Goal: Task Accomplishment & Management: Manage account settings

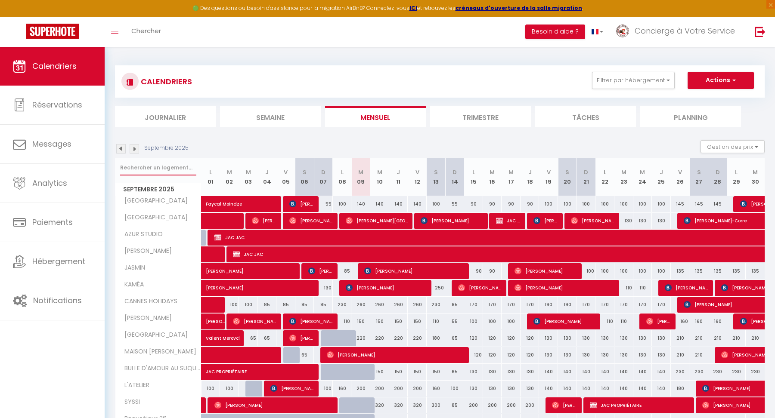
click at [130, 173] on input "text" at bounding box center [158, 167] width 76 height 15
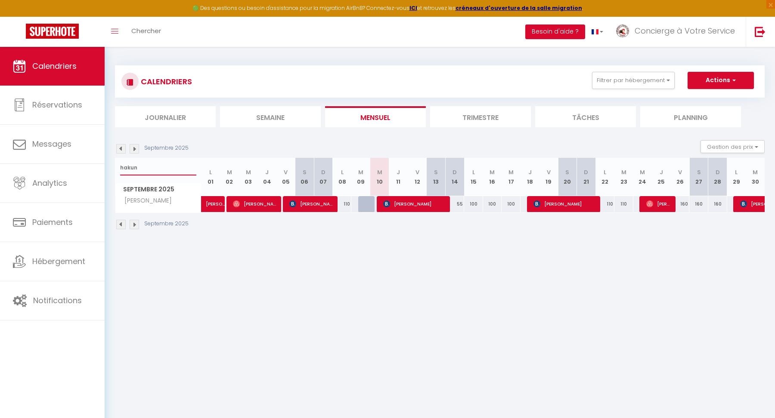
type input "hakun"
click at [417, 204] on span "[PERSON_NAME]" at bounding box center [414, 204] width 63 height 16
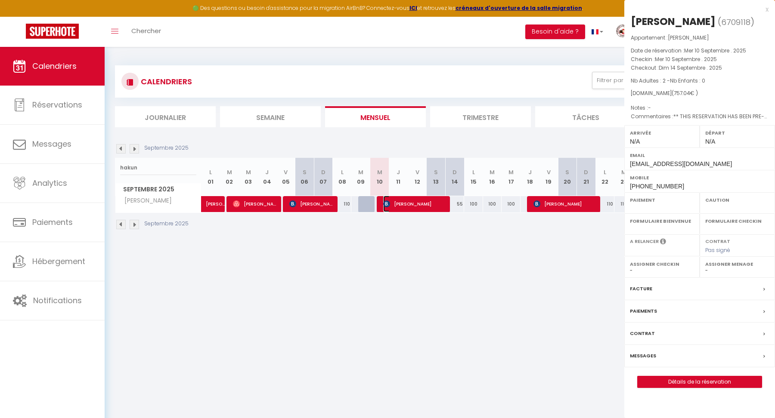
select select "OK"
select select "KO"
select select "0"
select select "1"
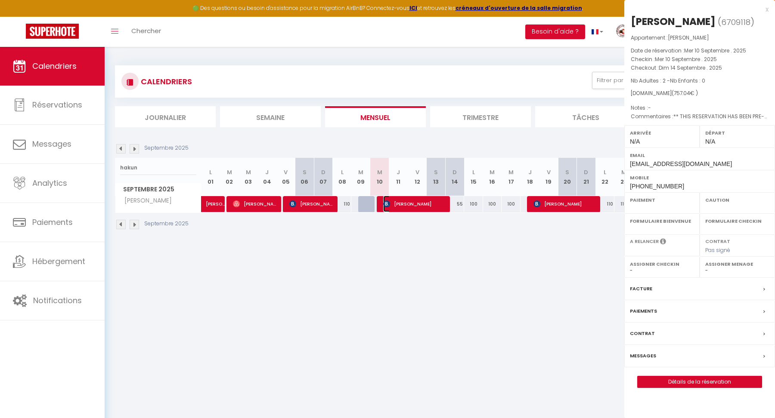
select select
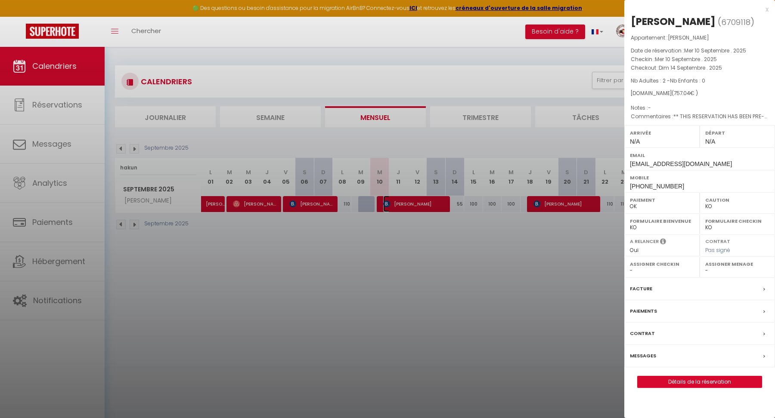
select select "37977"
click at [669, 356] on div "Messages" at bounding box center [699, 356] width 151 height 22
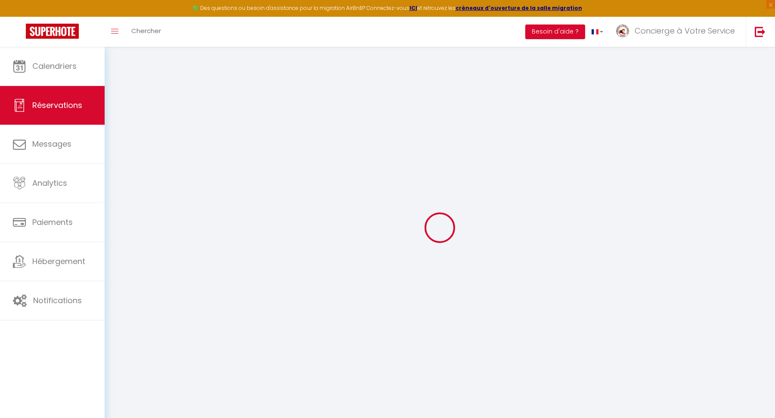
select select
checkbox input "false"
type textarea "** THIS RESERVATION HAS BEEN PRE-PAID ** This guest has requested a receipt for…"
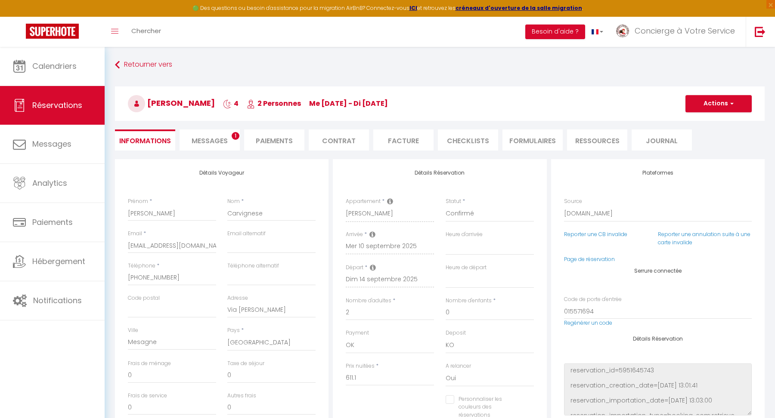
click at [208, 146] on li "Messages 1" at bounding box center [209, 140] width 60 height 21
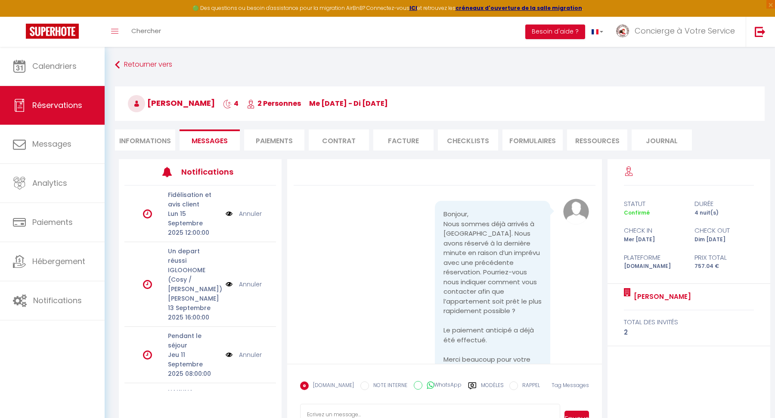
click at [481, 389] on label "Modèles" at bounding box center [492, 389] width 23 height 15
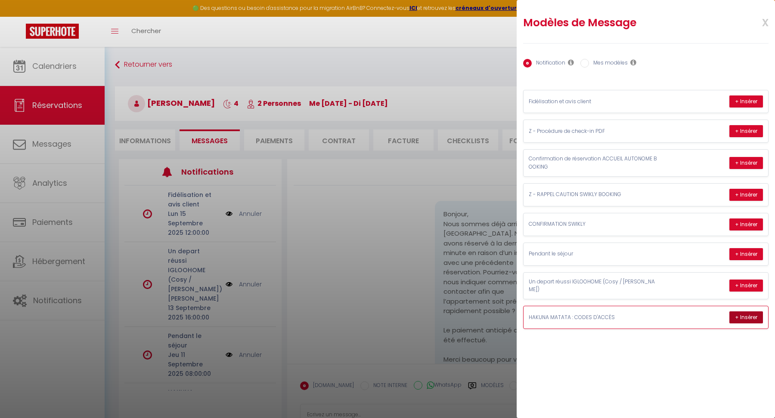
click at [738, 312] on button "+ Insérer" at bounding box center [746, 318] width 34 height 12
type textarea "Lorem Ipsum, Dolo 4:73 si (ametco adipiscin elitse), doe temp in utla et dolore…"
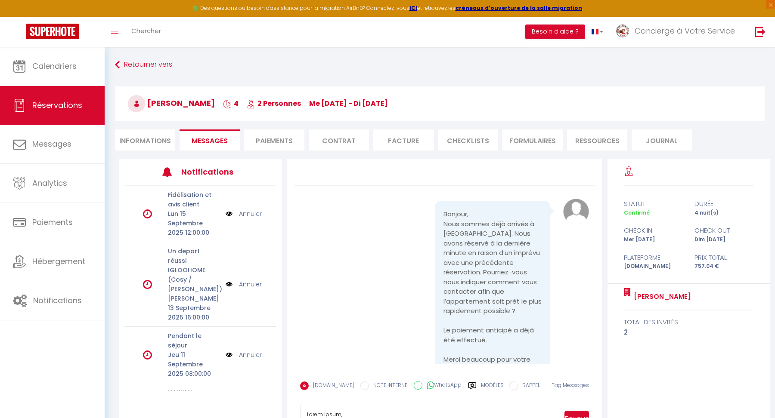
click at [578, 371] on body "🟢 Des questions ou besoin d'assistance pour la migration AirBnB? Connectez-vous…" at bounding box center [387, 256] width 775 height 418
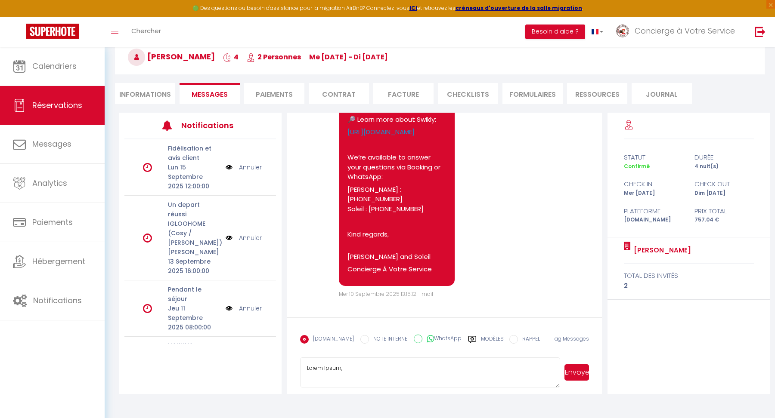
scroll to position [4474, 0]
click at [577, 374] on button "Envoyer" at bounding box center [576, 373] width 25 height 16
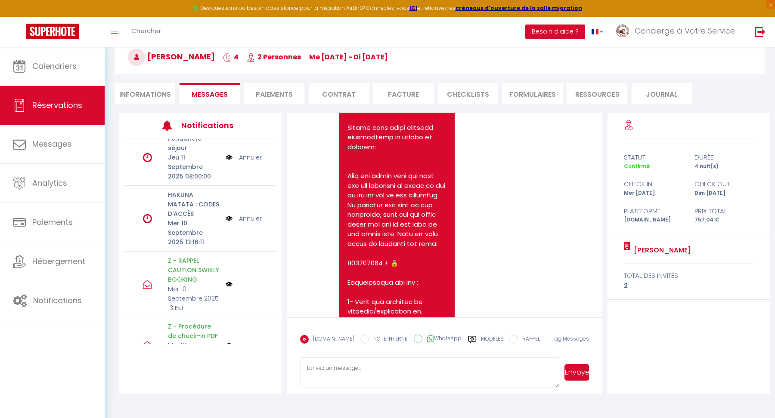
scroll to position [4781, 0]
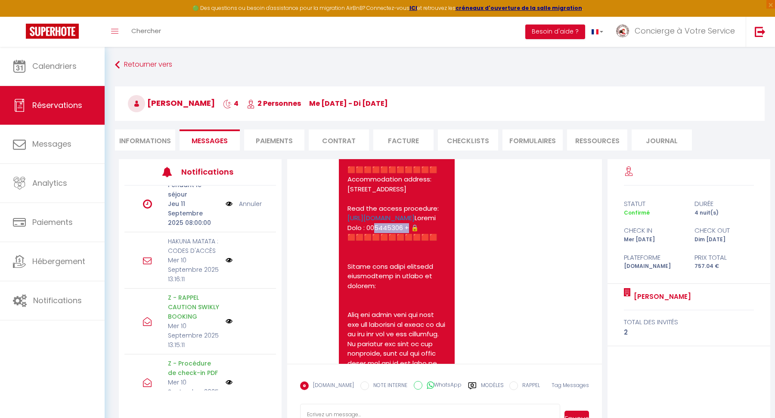
scroll to position [4679, 0]
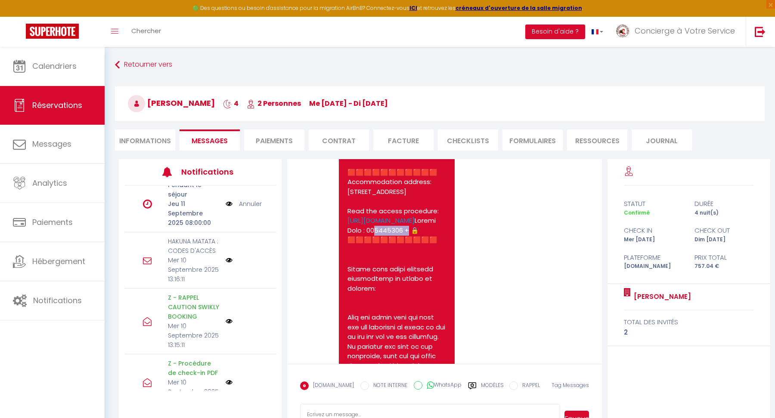
select select
click at [149, 131] on li "Informations" at bounding box center [145, 140] width 60 height 21
select select
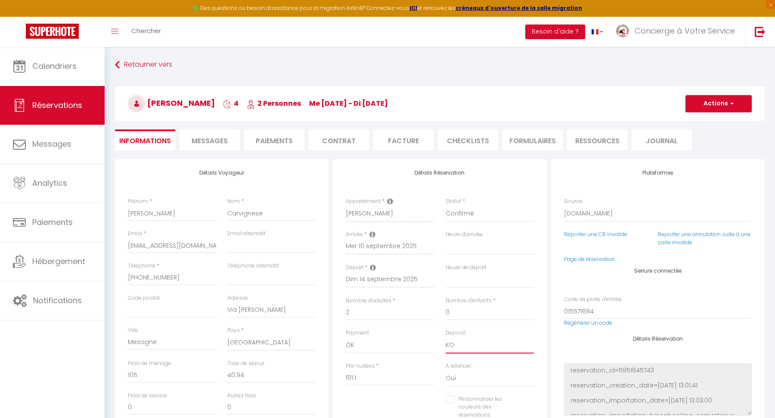
click at [460, 346] on select "OK KO" at bounding box center [489, 345] width 88 height 16
select select "15"
click at [445, 337] on select "OK KO" at bounding box center [489, 345] width 88 height 16
select select
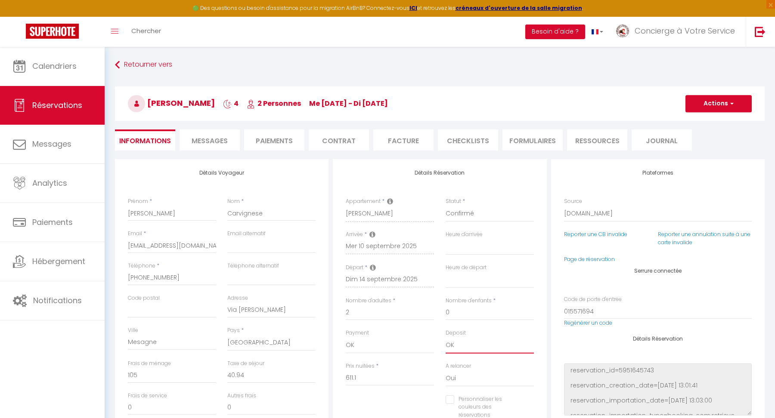
checkbox input "false"
click at [205, 138] on span "Messages" at bounding box center [210, 141] width 36 height 10
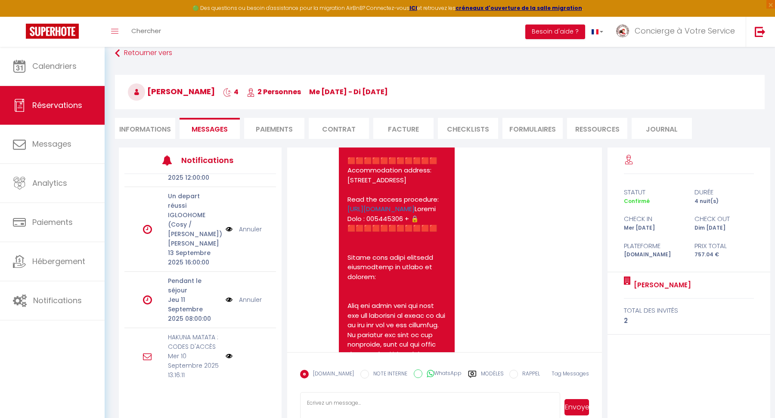
scroll to position [53, 0]
